Goal: Task Accomplishment & Management: Use online tool/utility

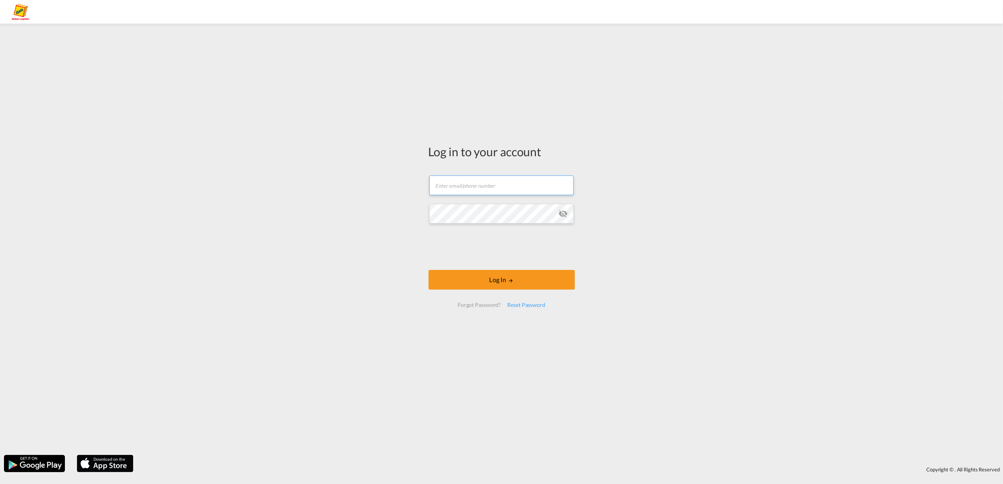
click at [459, 190] on input "text" at bounding box center [501, 186] width 144 height 20
type input "[PERSON_NAME][EMAIL_ADDRESS][PERSON_NAME][DOMAIN_NAME]"
click at [429, 270] on button "Log In" at bounding box center [502, 280] width 146 height 20
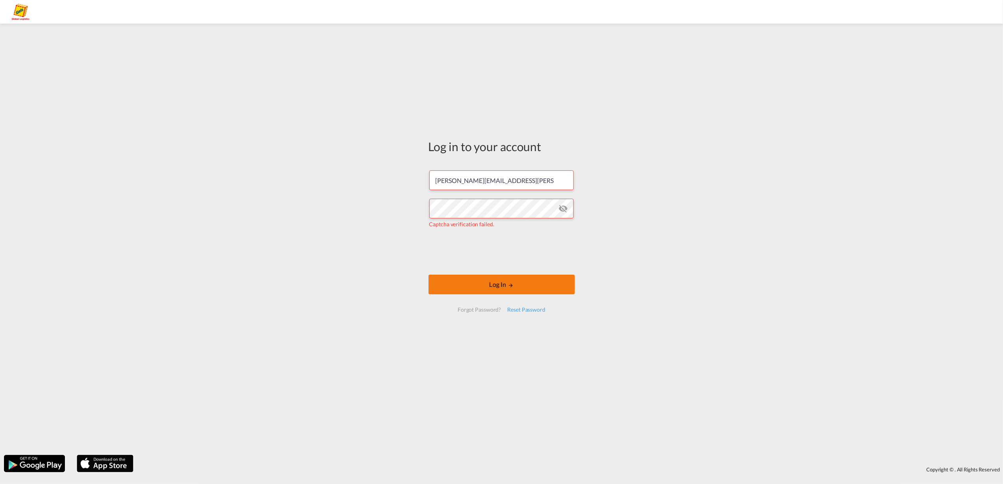
click at [468, 284] on button "Log In" at bounding box center [502, 285] width 146 height 20
click at [255, 176] on div "Log in to your account [PERSON_NAME][EMAIL_ADDRESS][PERSON_NAME][DOMAIN_NAME] C…" at bounding box center [501, 239] width 1003 height 423
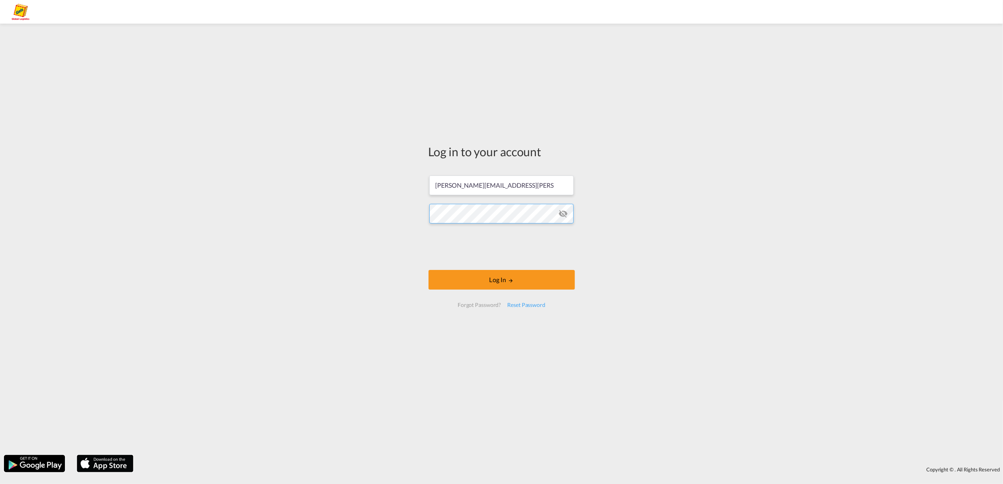
click at [429, 270] on button "Log In" at bounding box center [502, 280] width 146 height 20
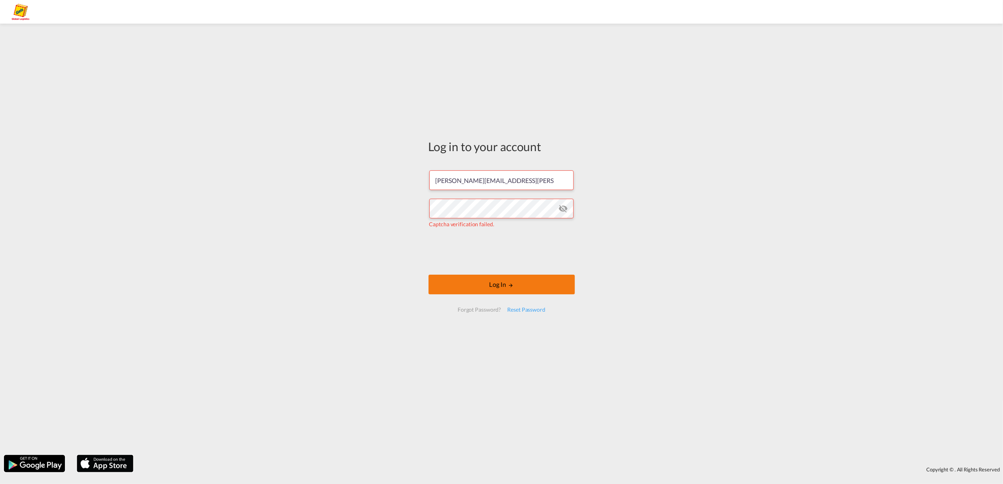
click at [465, 280] on button "Log In" at bounding box center [502, 285] width 146 height 20
click at [561, 211] on md-icon "icon-eye-off" at bounding box center [563, 208] width 9 height 9
click at [507, 282] on button "Log In" at bounding box center [502, 285] width 146 height 20
click at [250, 213] on div "Log in to your account [PERSON_NAME][EMAIL_ADDRESS][PERSON_NAME][DOMAIN_NAME] C…" at bounding box center [501, 239] width 1003 height 423
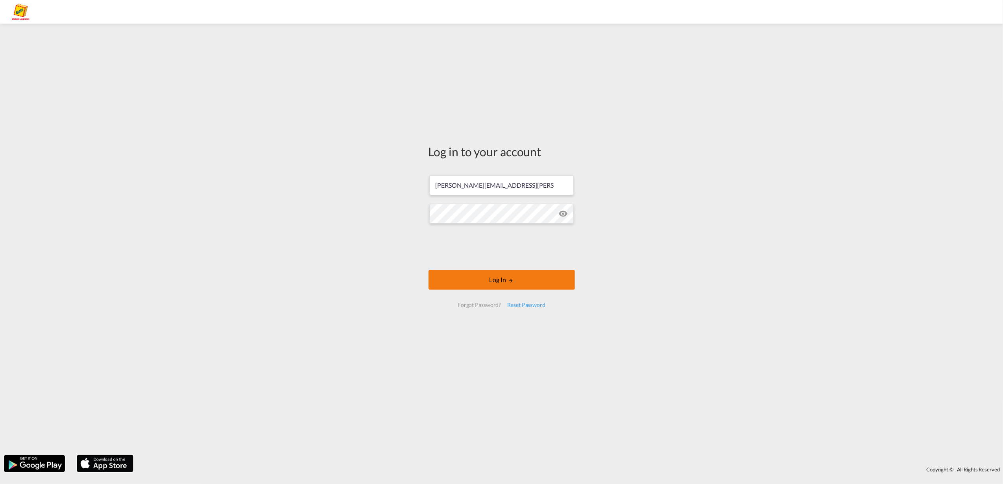
click at [487, 274] on button "Log In" at bounding box center [502, 280] width 146 height 20
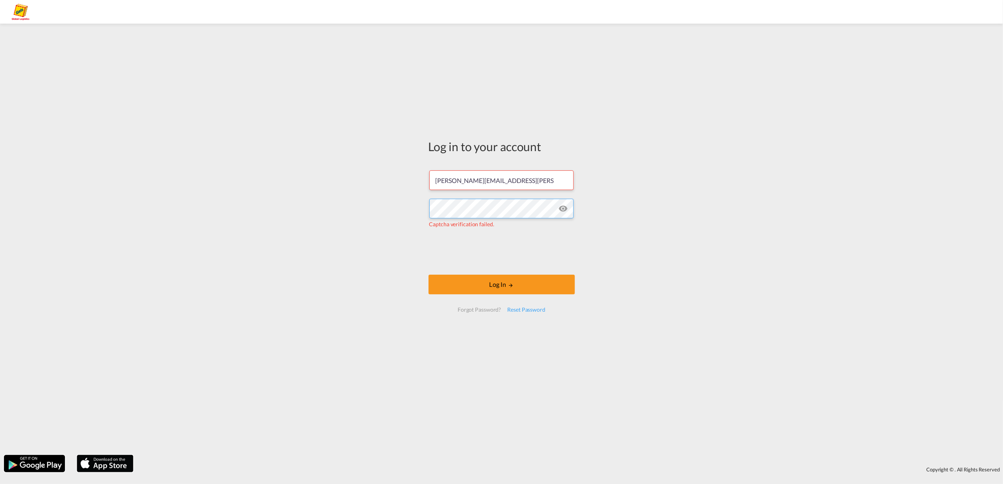
click at [224, 141] on div "Log in to your account [PERSON_NAME][EMAIL_ADDRESS][PERSON_NAME][DOMAIN_NAME] C…" at bounding box center [501, 239] width 1003 height 423
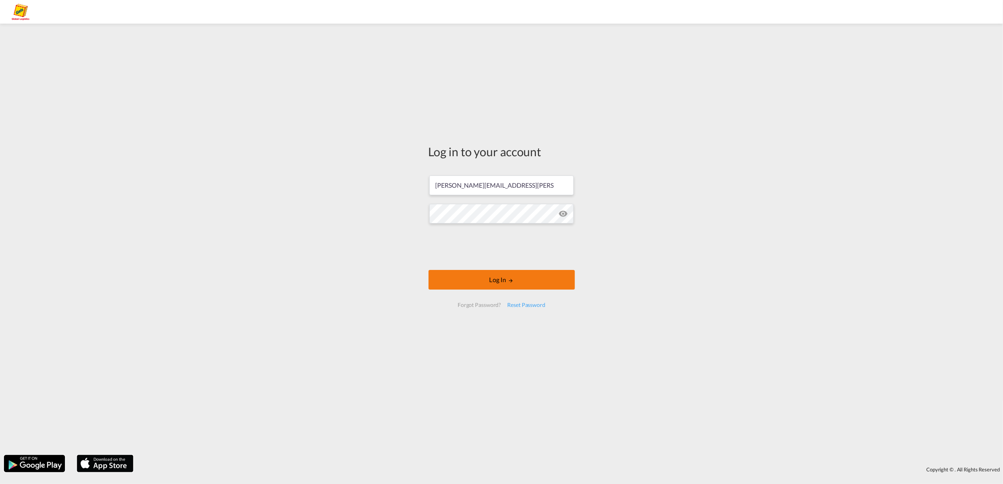
click at [471, 271] on button "Log In" at bounding box center [502, 280] width 146 height 20
